Goal: Find specific page/section: Find specific page/section

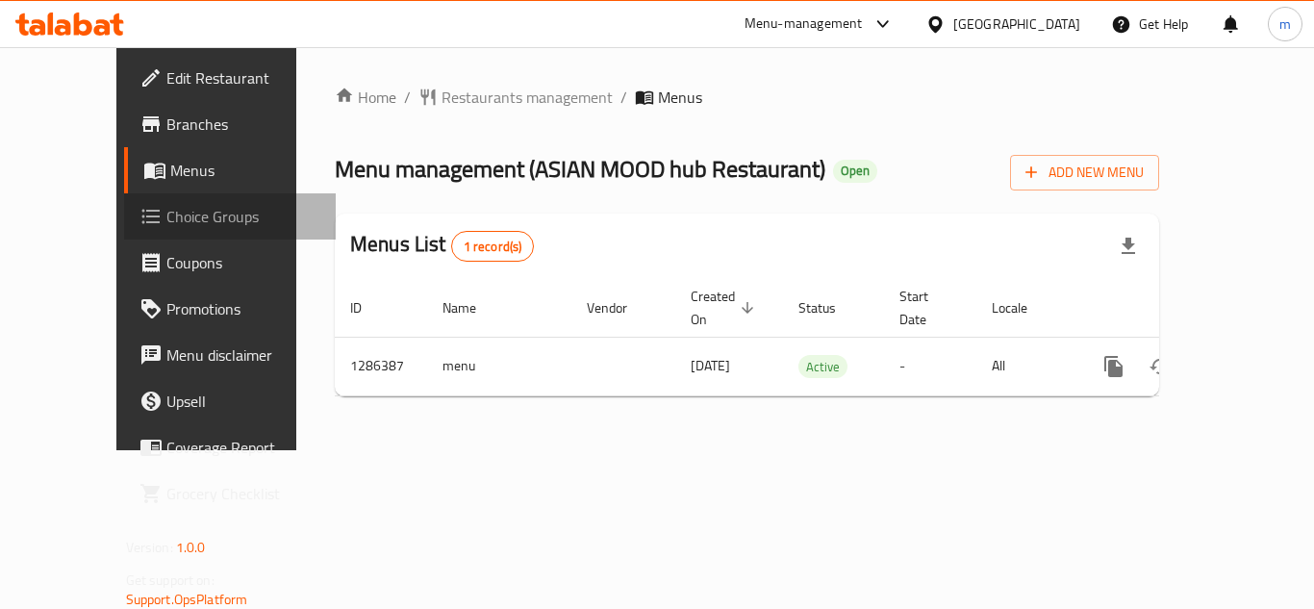
click at [166, 219] on span "Choice Groups" at bounding box center [243, 216] width 154 height 23
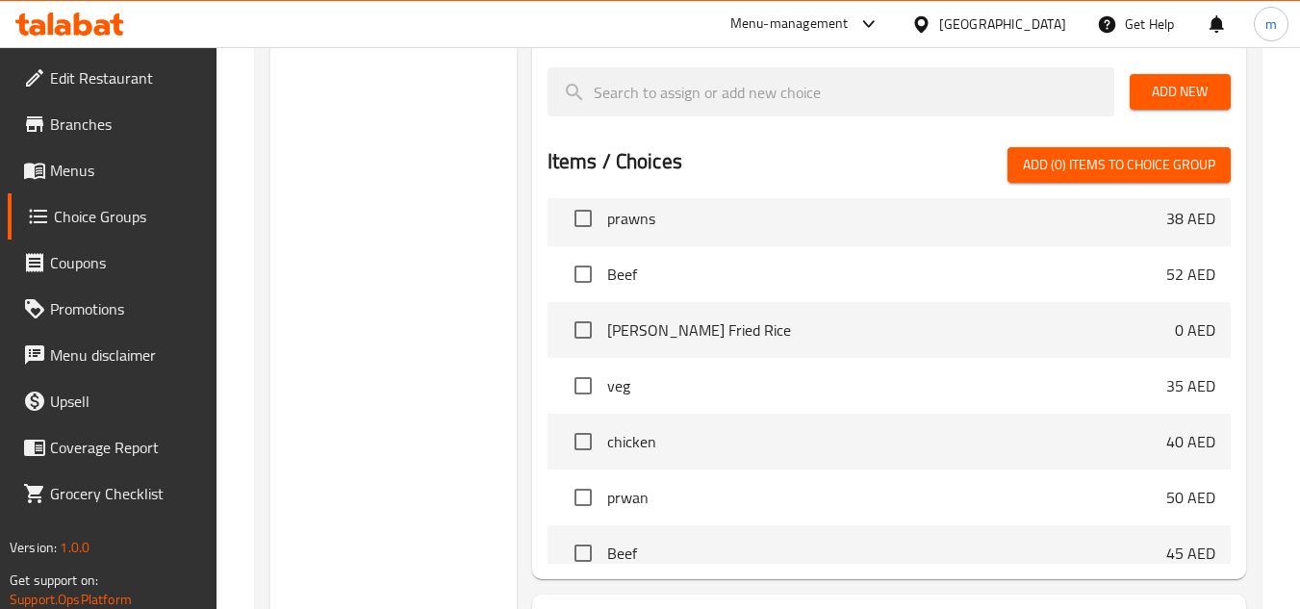
scroll to position [799, 0]
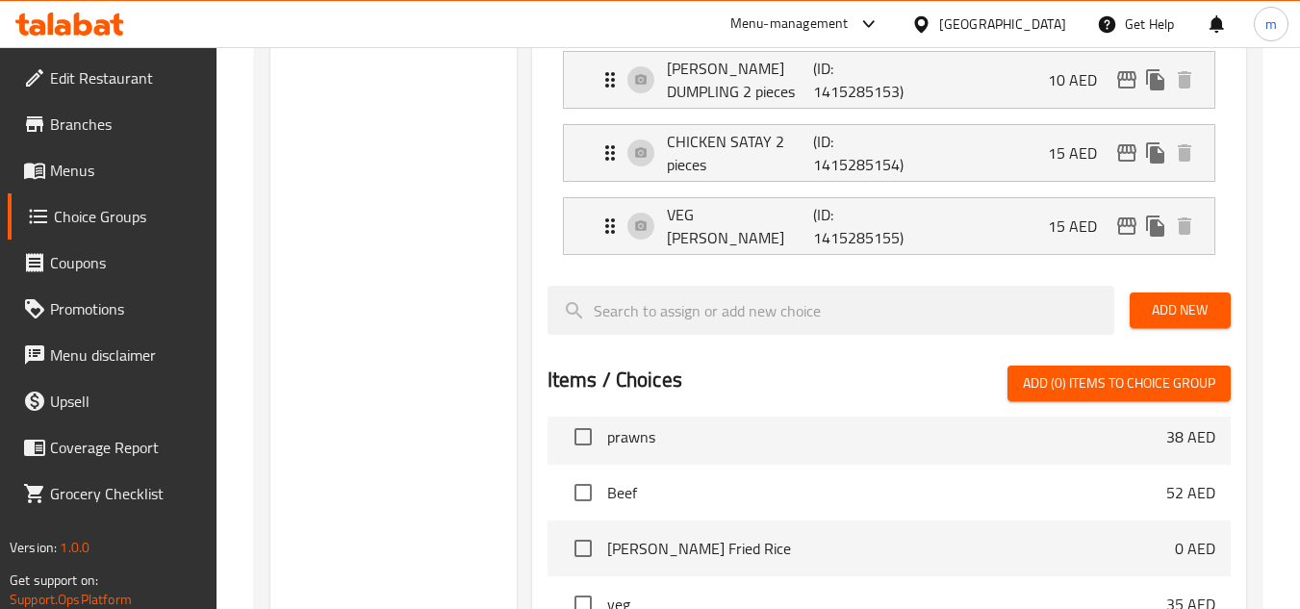
click at [103, 30] on icon at bounding box center [69, 24] width 109 height 23
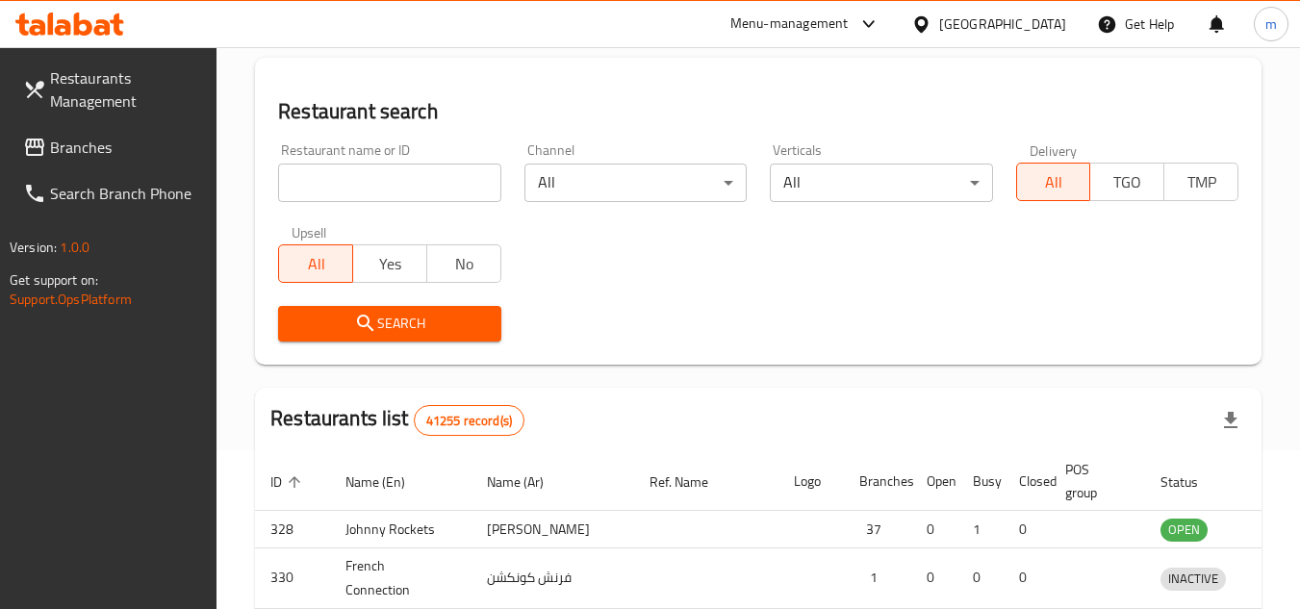
scroll to position [159, 0]
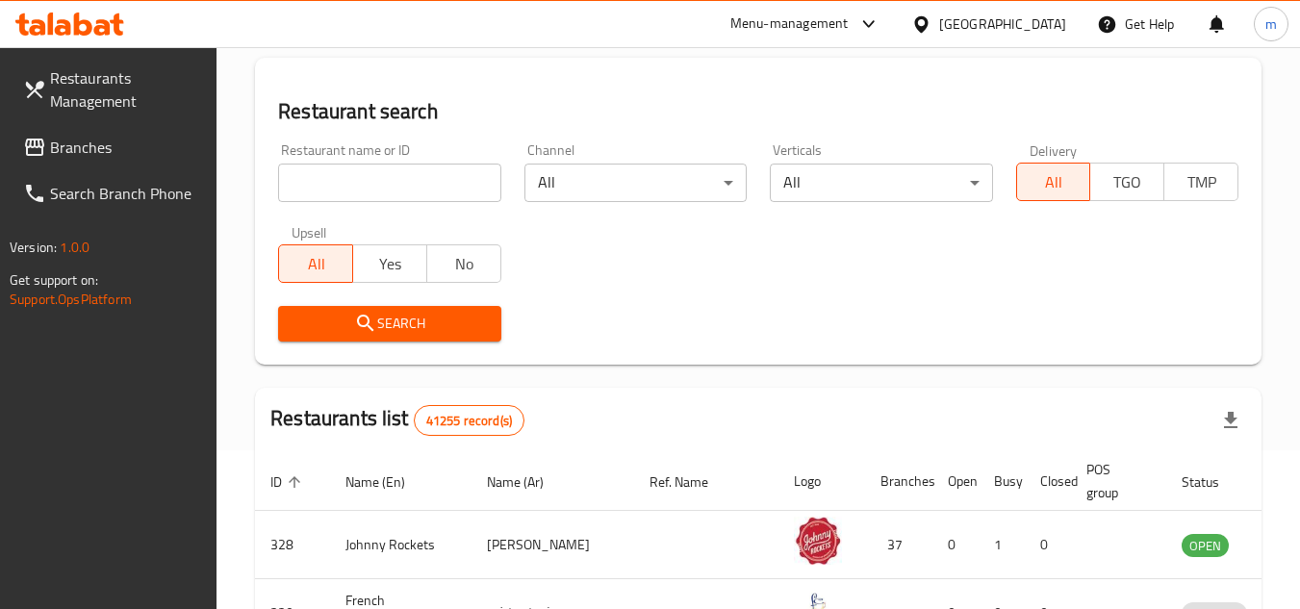
click at [111, 136] on span "Branches" at bounding box center [126, 147] width 152 height 23
